Goal: Download file/media

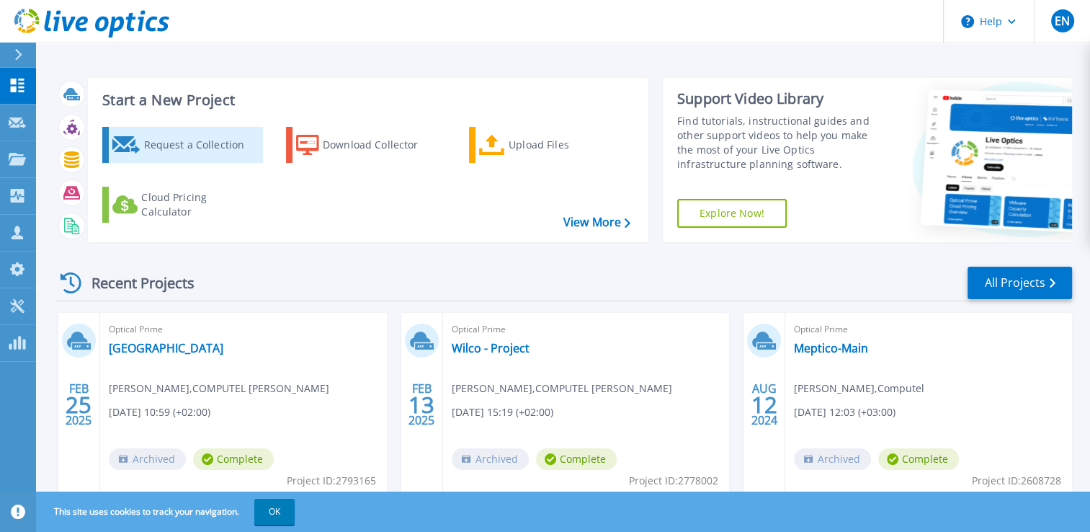
click at [163, 146] on div "Request a Collection" at bounding box center [200, 144] width 115 height 29
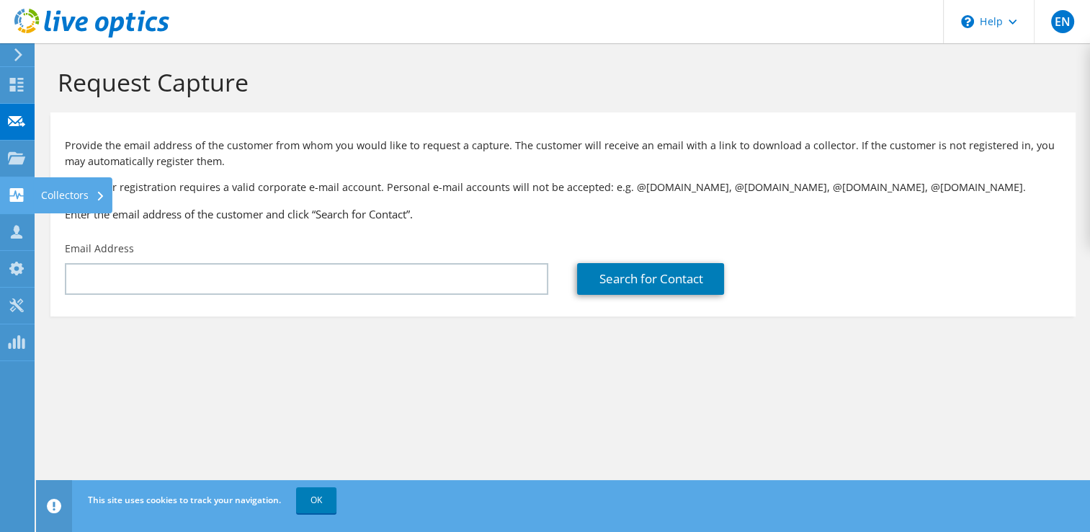
click at [17, 190] on use at bounding box center [17, 195] width 14 height 14
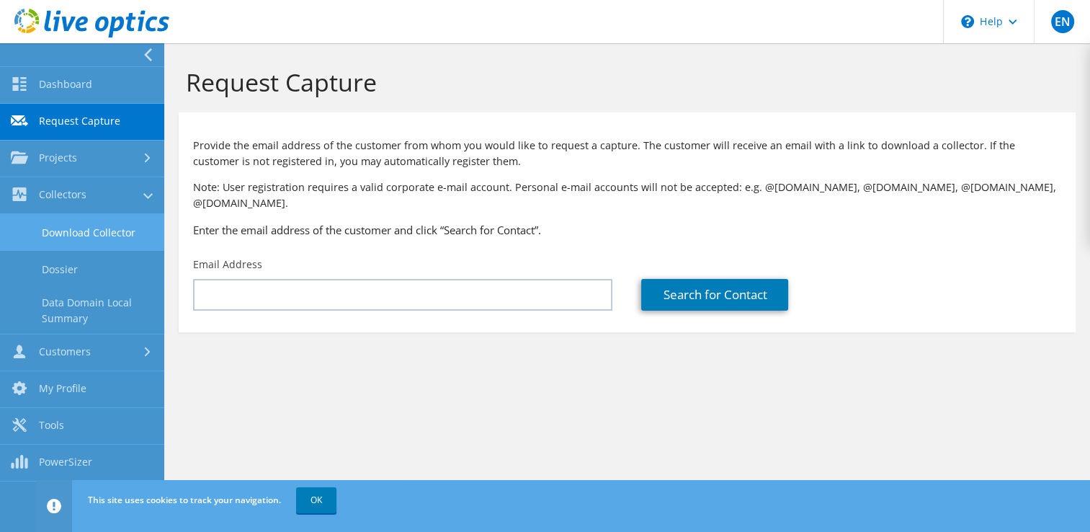
click at [99, 229] on link "Download Collector" at bounding box center [82, 232] width 164 height 37
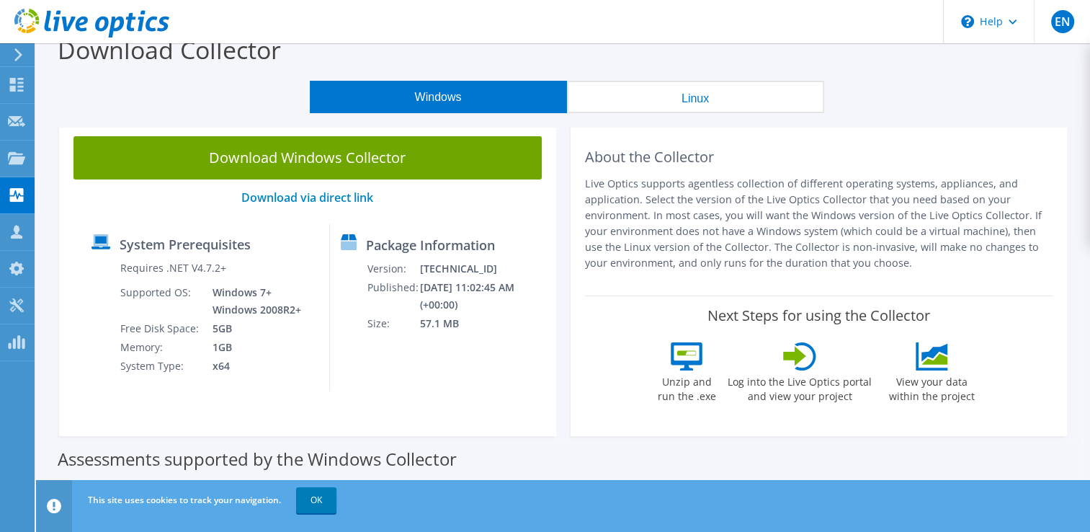
scroll to position [19, 0]
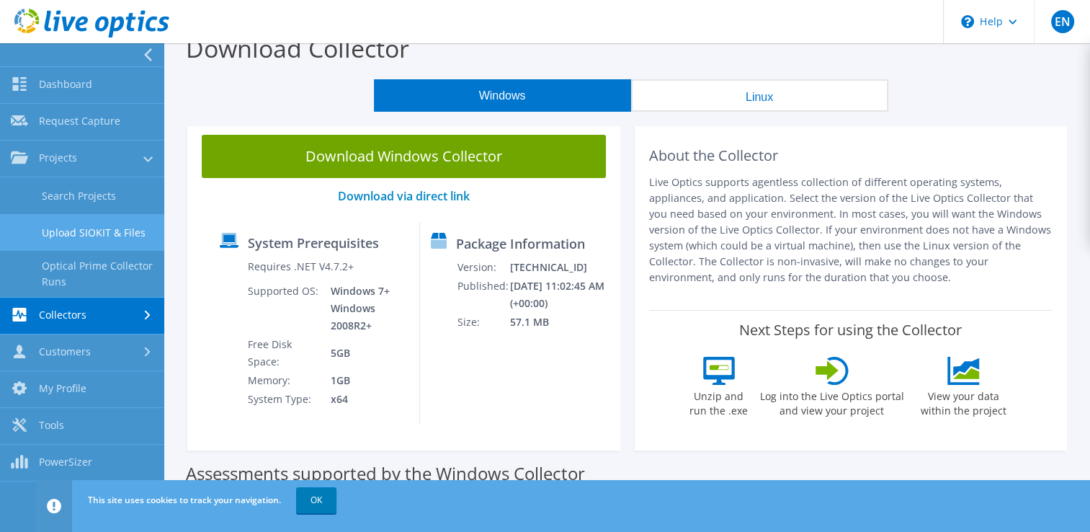
click at [96, 230] on link "Upload SIOKIT & Files" at bounding box center [82, 232] width 164 height 37
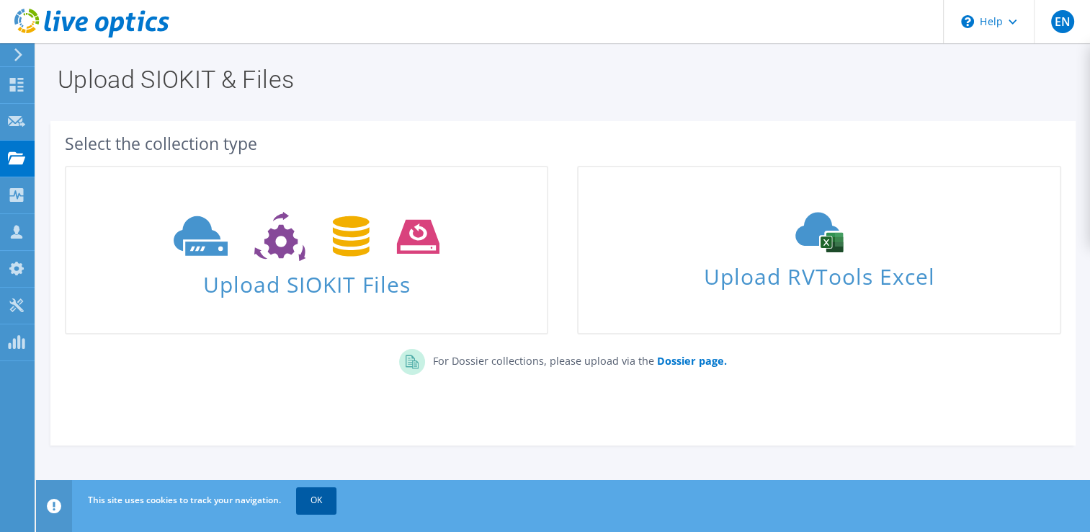
click at [320, 502] on link "OK" at bounding box center [316, 500] width 40 height 26
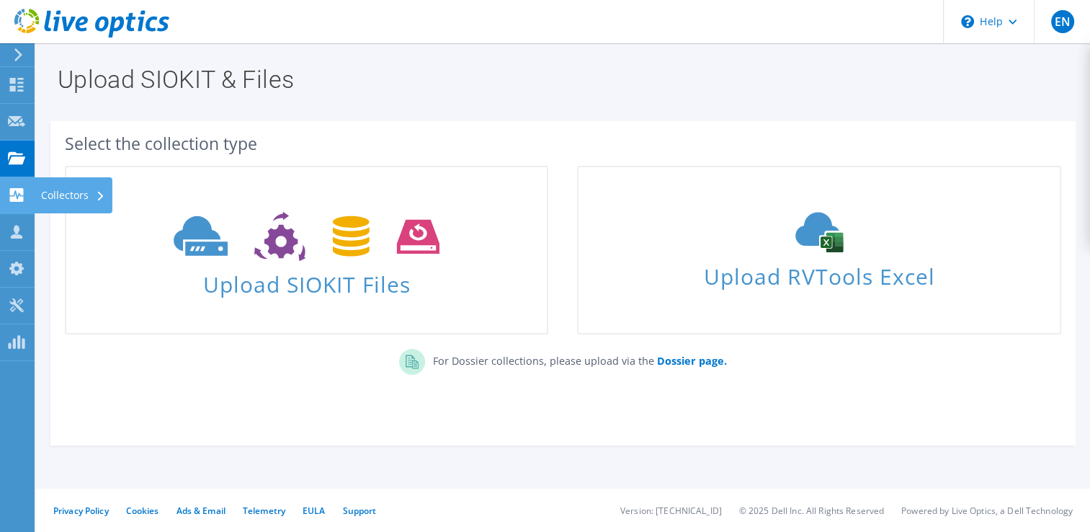
click at [15, 195] on use at bounding box center [17, 195] width 14 height 14
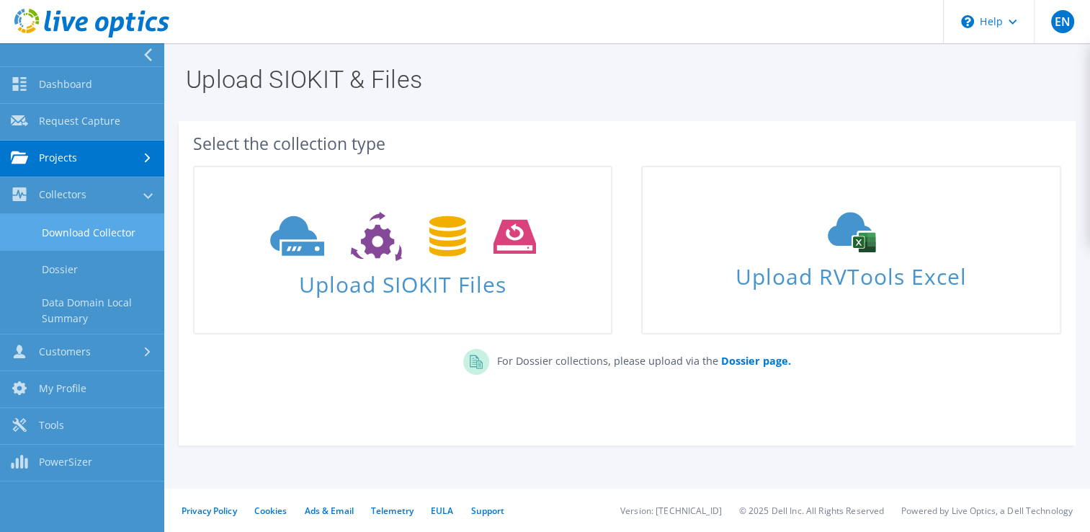
click at [113, 238] on link "Download Collector" at bounding box center [82, 232] width 164 height 37
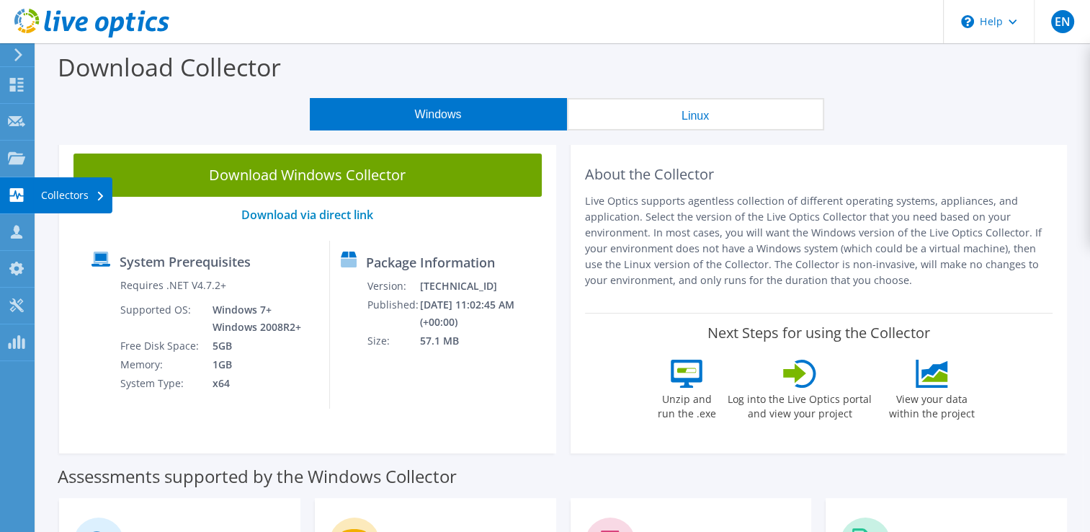
click at [16, 192] on icon at bounding box center [16, 195] width 17 height 14
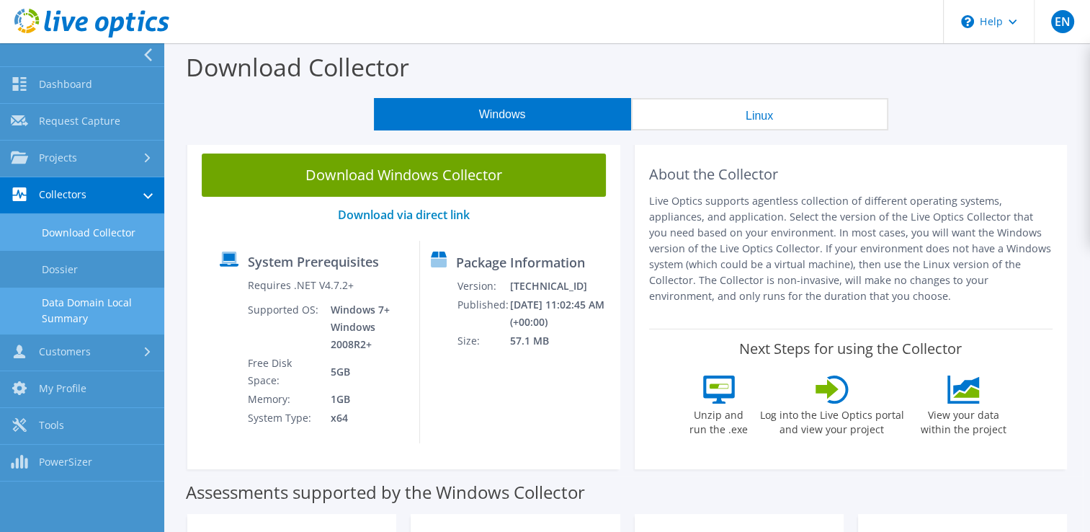
click at [92, 292] on link "Data Domain Local Summary" at bounding box center [82, 311] width 164 height 46
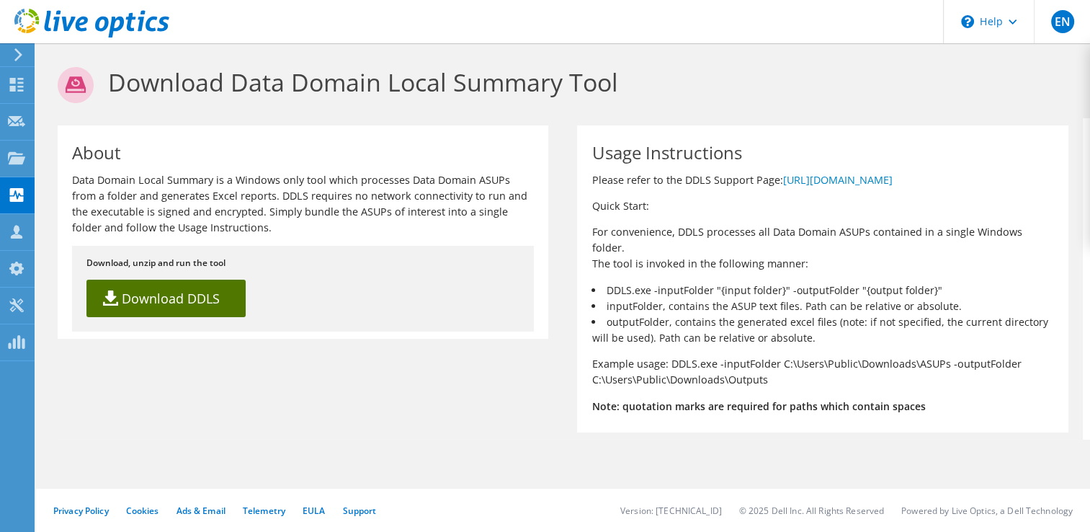
click at [138, 293] on link "Download DDLS" at bounding box center [165, 298] width 159 height 37
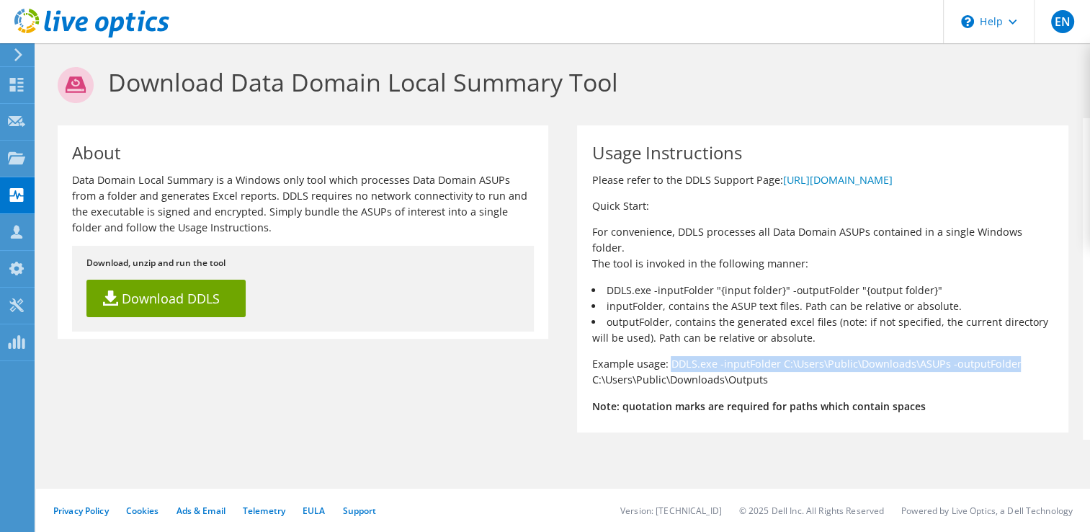
drag, startPoint x: 671, startPoint y: 347, endPoint x: 1029, endPoint y: 349, distance: 358.2
click at [1029, 356] on p "Example usage: DDLS.exe -inputFolder C:\Users\Public\Downloads\ASUPs -outputFol…" at bounding box center [823, 372] width 462 height 32
copy p "DDLS.exe -inputFolder C:\Users\Public\Downloads\ASUPs -outputFolder"
click at [864, 370] on p "Example usage: DDLS.exe -inputFolder C:\Users\Public\Downloads\ASUPs -outputFol…" at bounding box center [823, 372] width 462 height 32
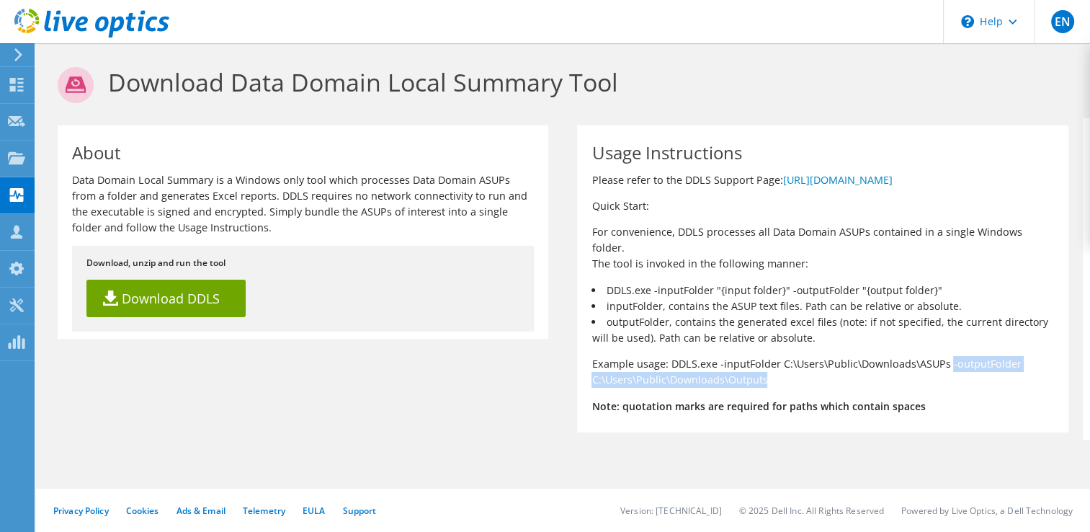
drag, startPoint x: 948, startPoint y: 349, endPoint x: 770, endPoint y: 366, distance: 178.8
click at [770, 366] on p "Example usage: DDLS.exe -inputFolder C:\Users\Public\Downloads\ASUPs -outputFol…" at bounding box center [823, 372] width 462 height 32
copy p "-outputFolder C:\Users\Public\Downloads\Outputs"
click at [778, 244] on p "For convenience, DDLS processes all Data Domain ASUPs contained in a single Win…" at bounding box center [823, 248] width 462 height 48
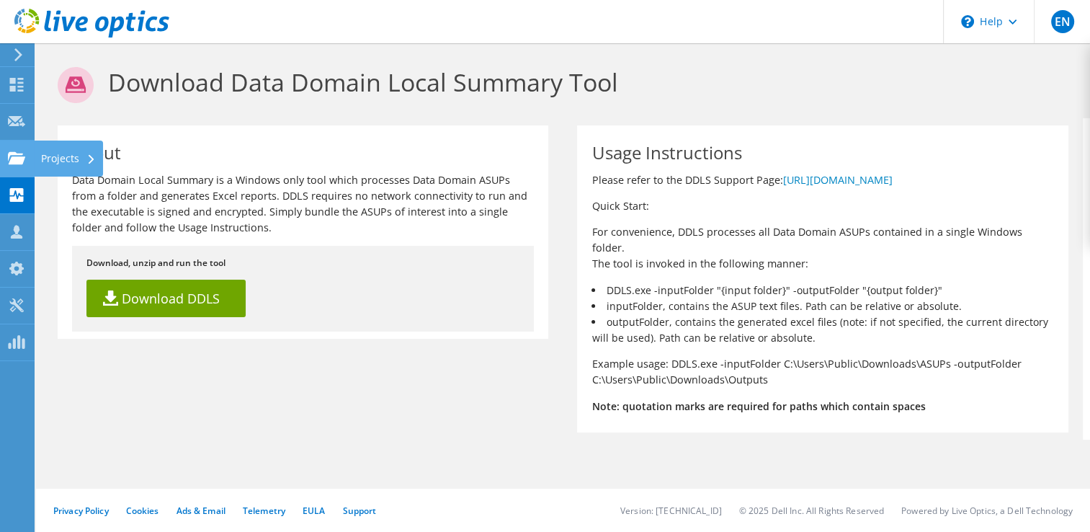
click at [21, 165] on div at bounding box center [16, 160] width 17 height 16
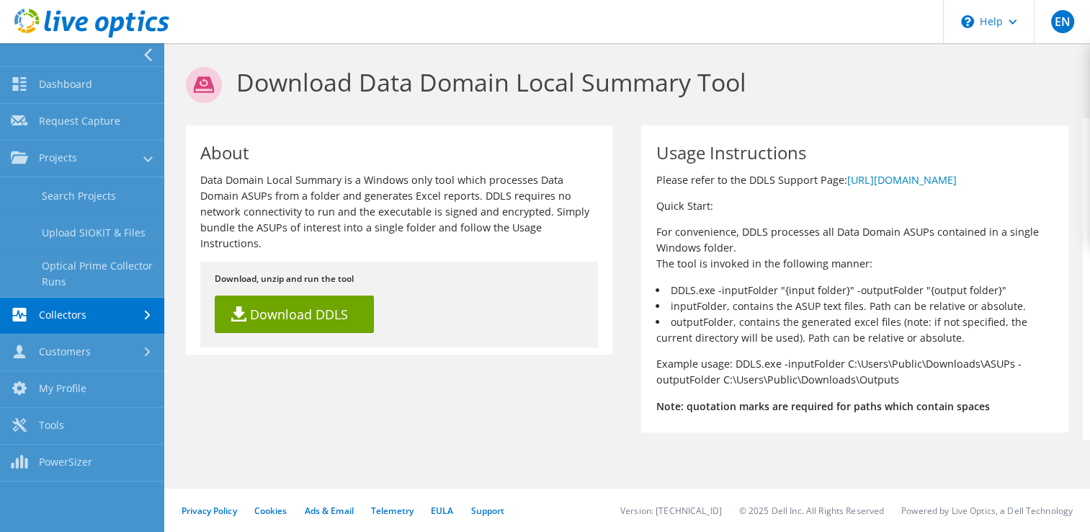
click at [99, 325] on link "Collectors" at bounding box center [82, 316] width 164 height 37
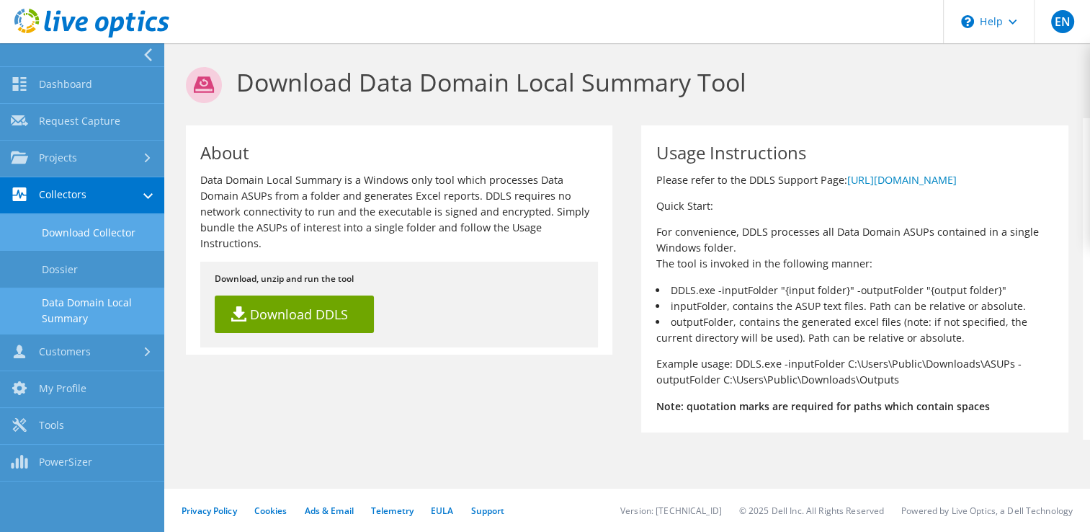
click at [107, 226] on link "Download Collector" at bounding box center [82, 232] width 164 height 37
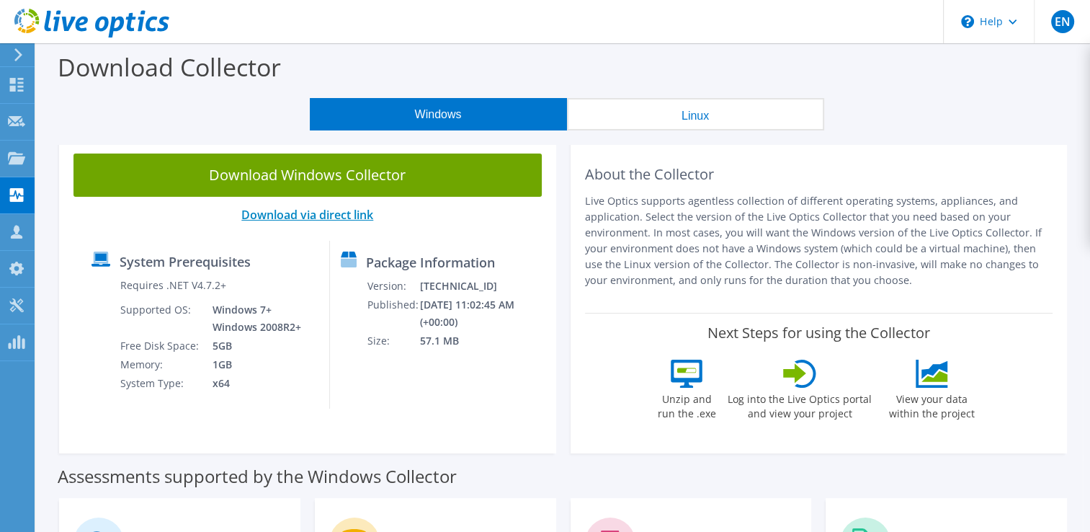
click at [293, 212] on link "Download via direct link" at bounding box center [307, 215] width 132 height 16
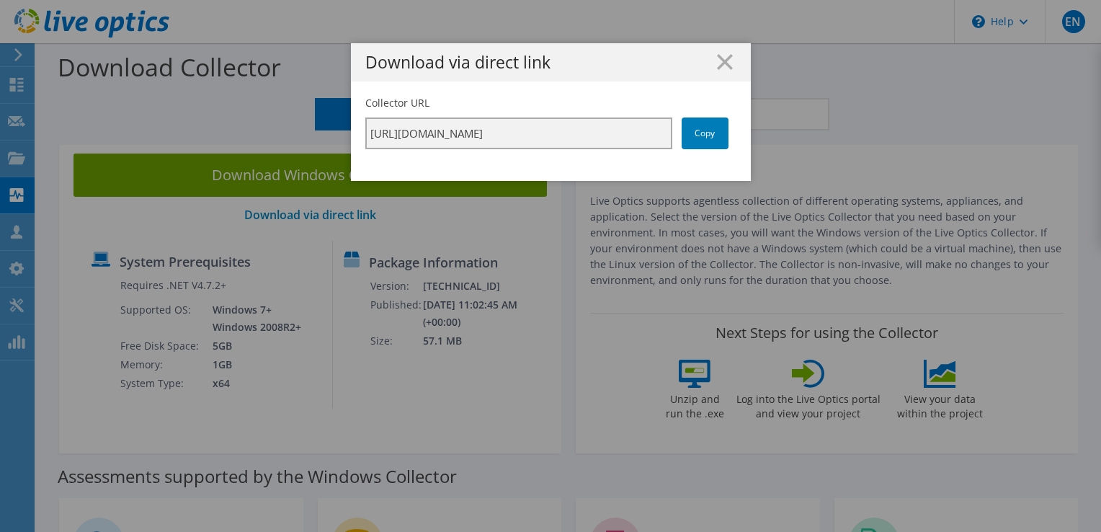
click at [553, 134] on input "[URL][DOMAIN_NAME]" at bounding box center [518, 133] width 307 height 32
drag, startPoint x: 553, startPoint y: 134, endPoint x: 705, endPoint y: 134, distance: 151.3
click at [705, 134] on link "Copy" at bounding box center [705, 133] width 47 height 32
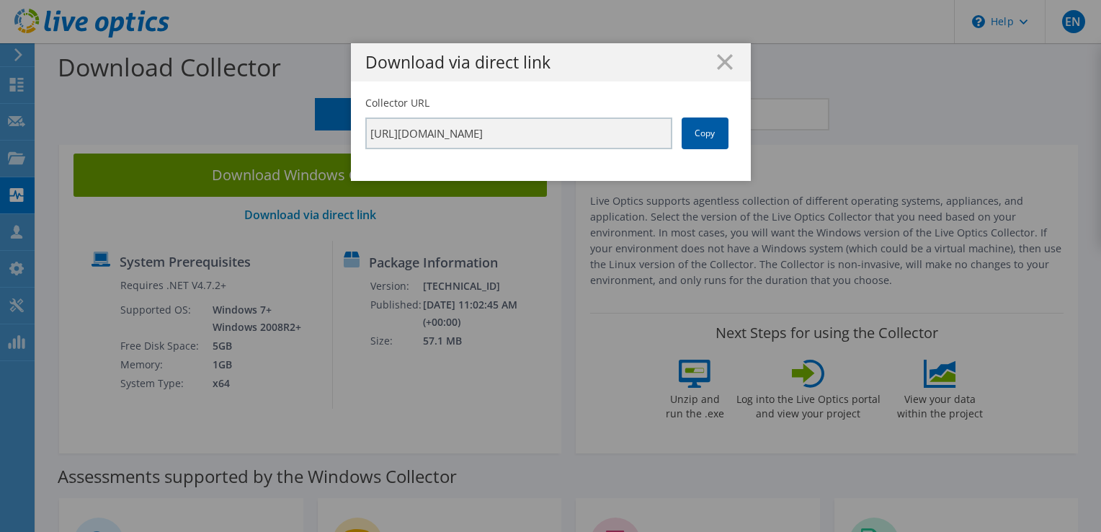
click at [705, 134] on link "Copy" at bounding box center [705, 133] width 47 height 32
click at [703, 128] on link "Copy" at bounding box center [705, 133] width 47 height 32
click at [718, 61] on line at bounding box center [725, 62] width 14 height 14
